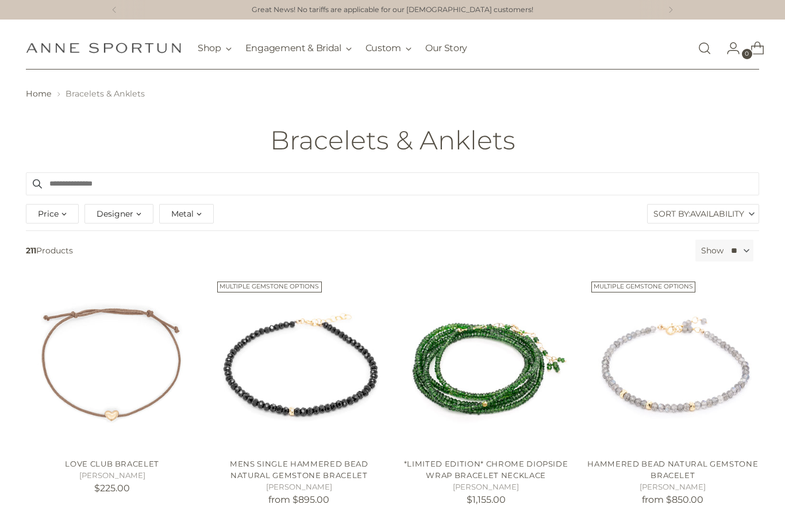
click at [705, 45] on link "Open search modal" at bounding box center [704, 48] width 23 height 23
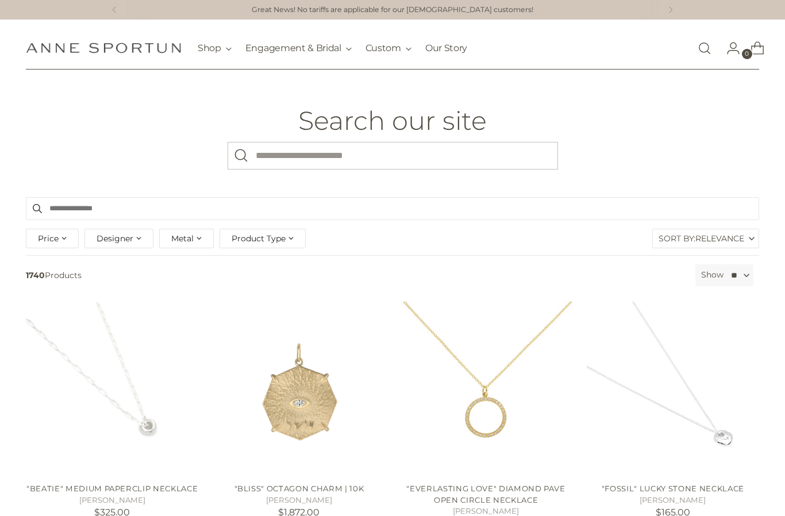
click at [366, 151] on input "What are you looking for?" at bounding box center [393, 156] width 330 height 28
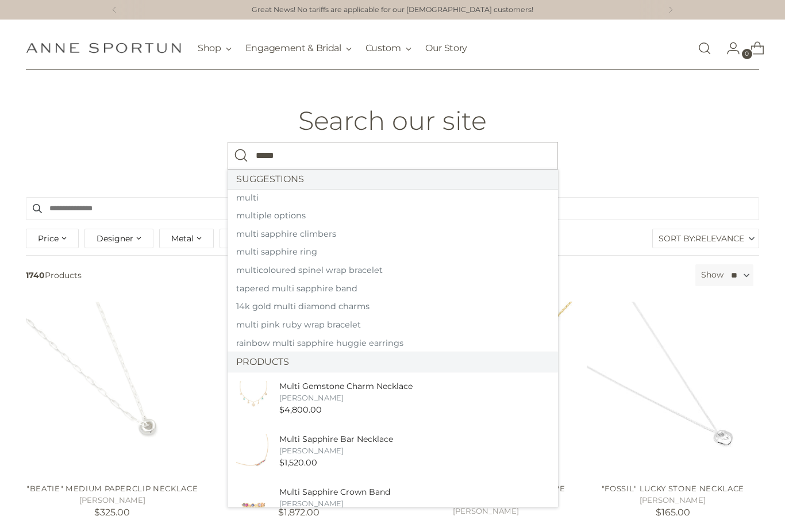
type input "*****"
click at [241, 155] on button "Search" at bounding box center [242, 156] width 28 height 28
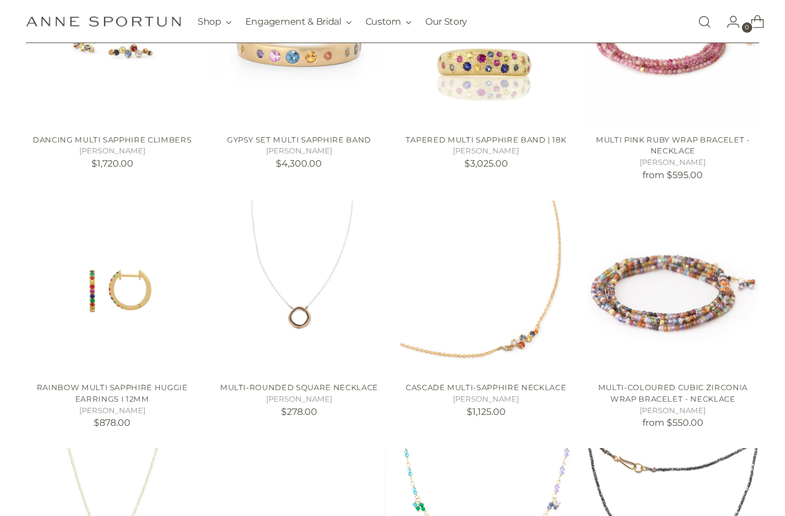
scroll to position [583, 0]
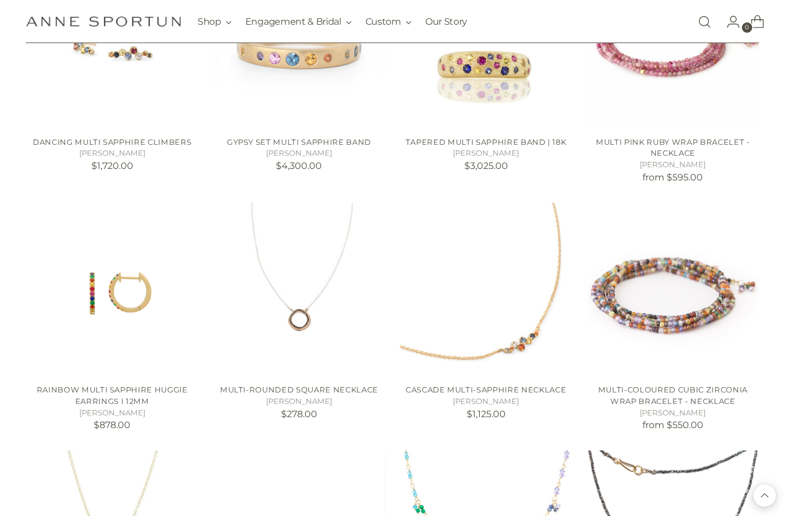
click at [685, 316] on img "Multi-Coloured Cubic Zirconia Wrap Bracelet - Necklace" at bounding box center [673, 289] width 172 height 172
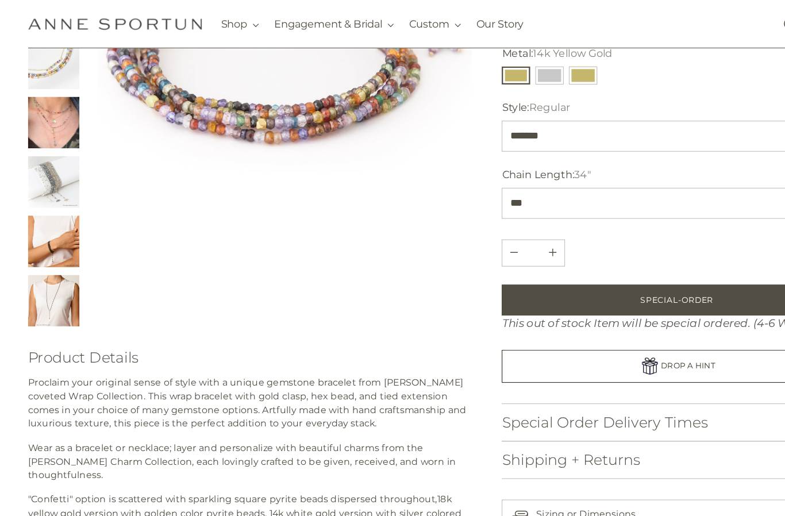
scroll to position [234, 0]
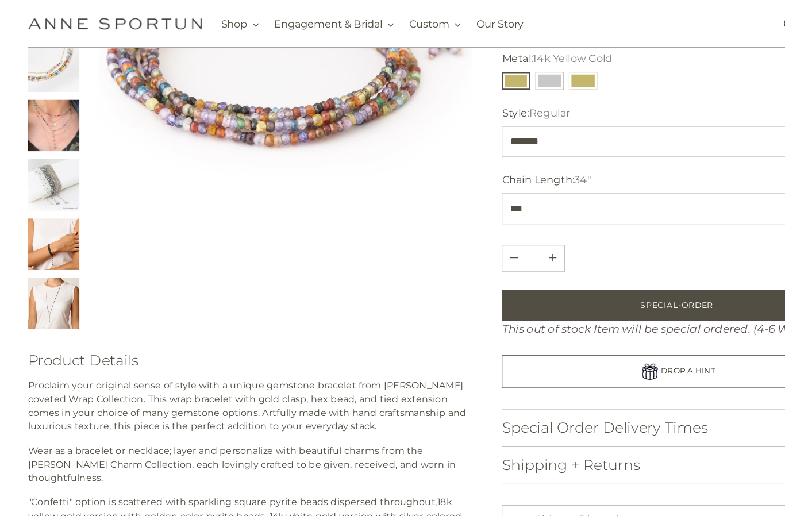
click at [53, 271] on img "Change image to image 8" at bounding box center [49, 271] width 46 height 46
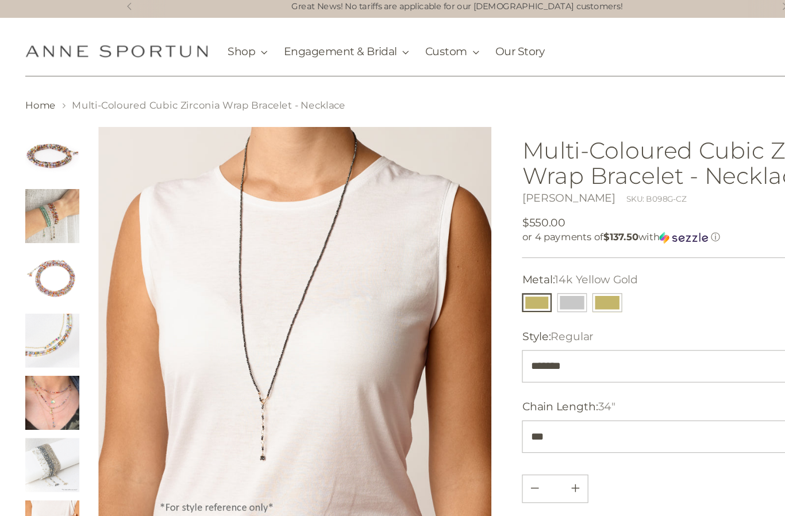
scroll to position [0, 0]
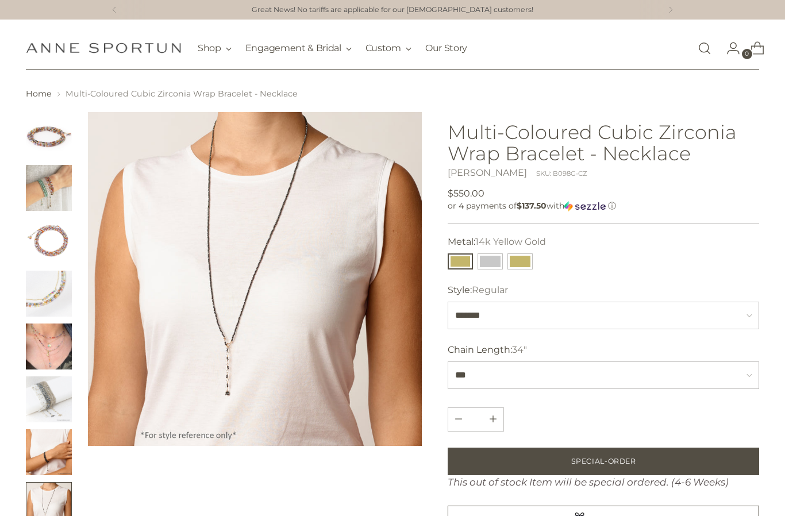
click at [48, 301] on img "Change image to image 4" at bounding box center [49, 294] width 46 height 46
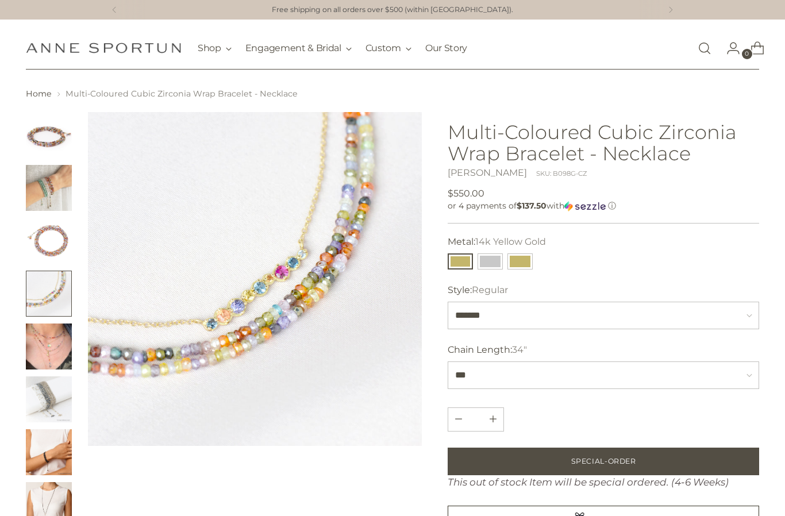
click at [57, 179] on img "Change image to image 2" at bounding box center [49, 188] width 46 height 46
